Goal: Find specific page/section: Find specific page/section

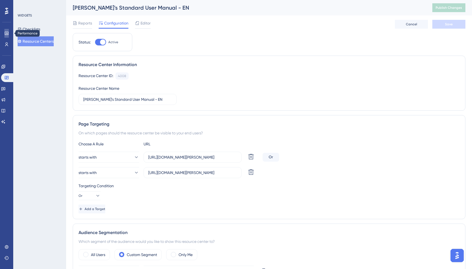
click at [6, 34] on icon at bounding box center [6, 33] width 4 height 4
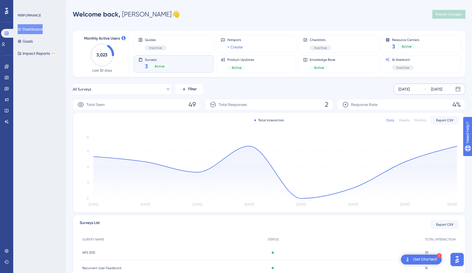
click at [410, 92] on div "[DATE]" at bounding box center [404, 89] width 11 height 7
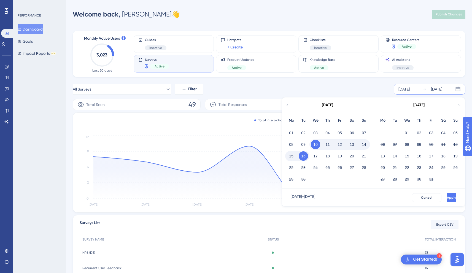
click at [296, 80] on div "Monthly Active Users 3,023 Last 30 days Guides Inactive Hotspots + Create Check…" at bounding box center [269, 159] width 393 height 270
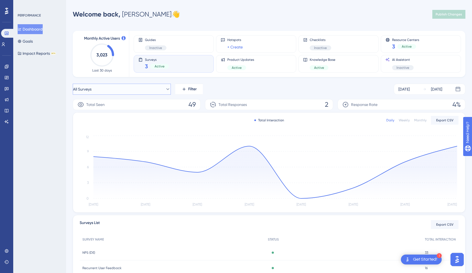
click at [151, 93] on button "All Surveys" at bounding box center [122, 89] width 98 height 11
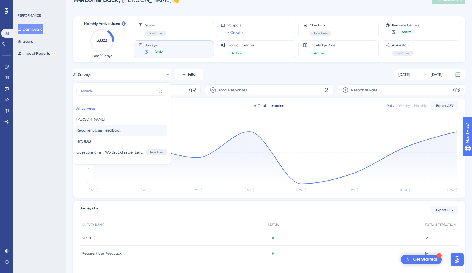
scroll to position [16, 0]
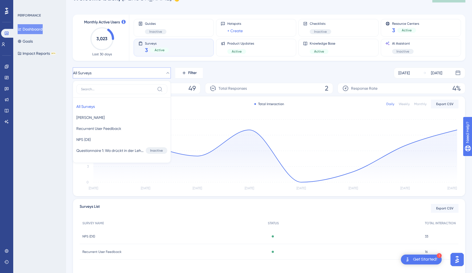
click at [47, 142] on div "PERFORMANCE Dashboard Goals Impact Reports BETA" at bounding box center [39, 136] width 53 height 273
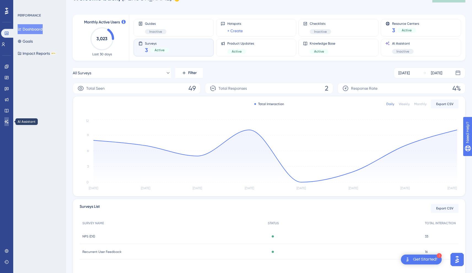
click at [6, 124] on link at bounding box center [6, 121] width 4 height 9
